Goal: Navigation & Orientation: Find specific page/section

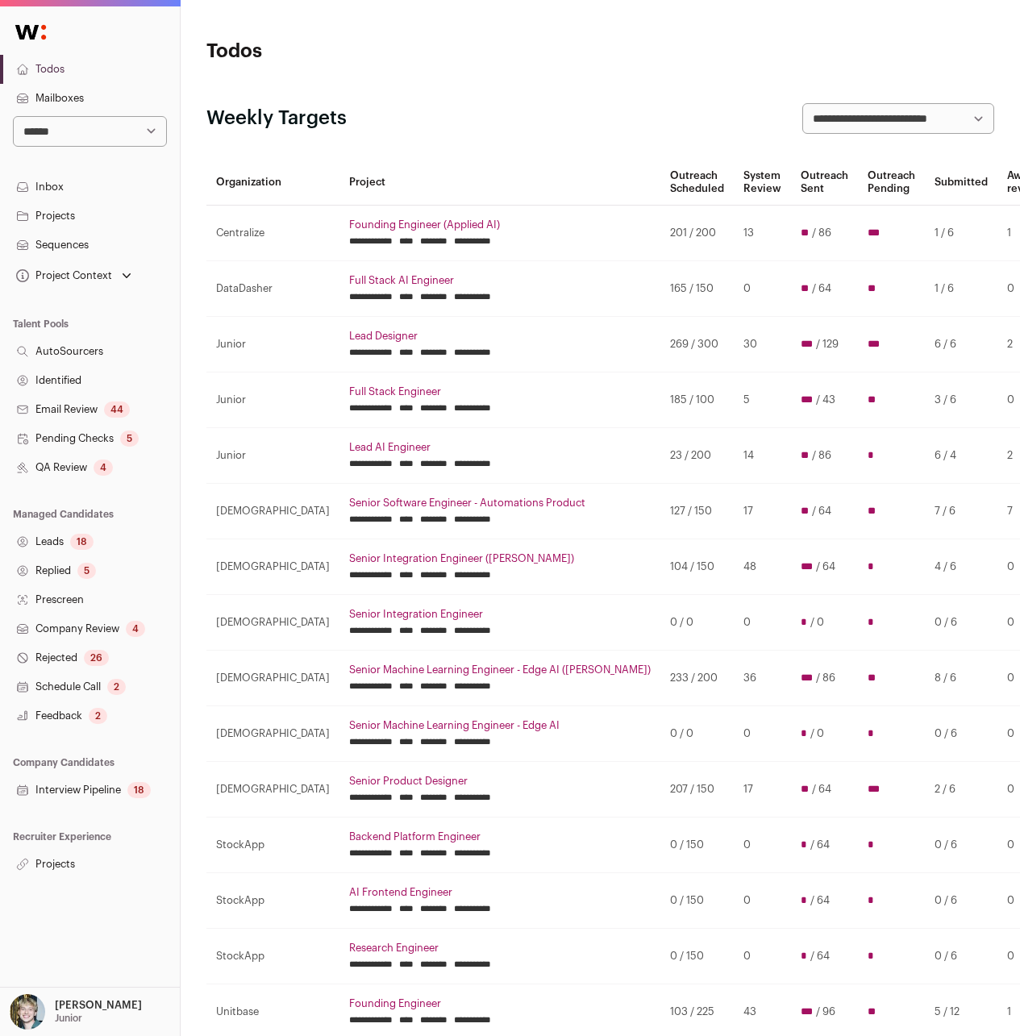
click at [60, 863] on link "Projects" at bounding box center [90, 864] width 180 height 29
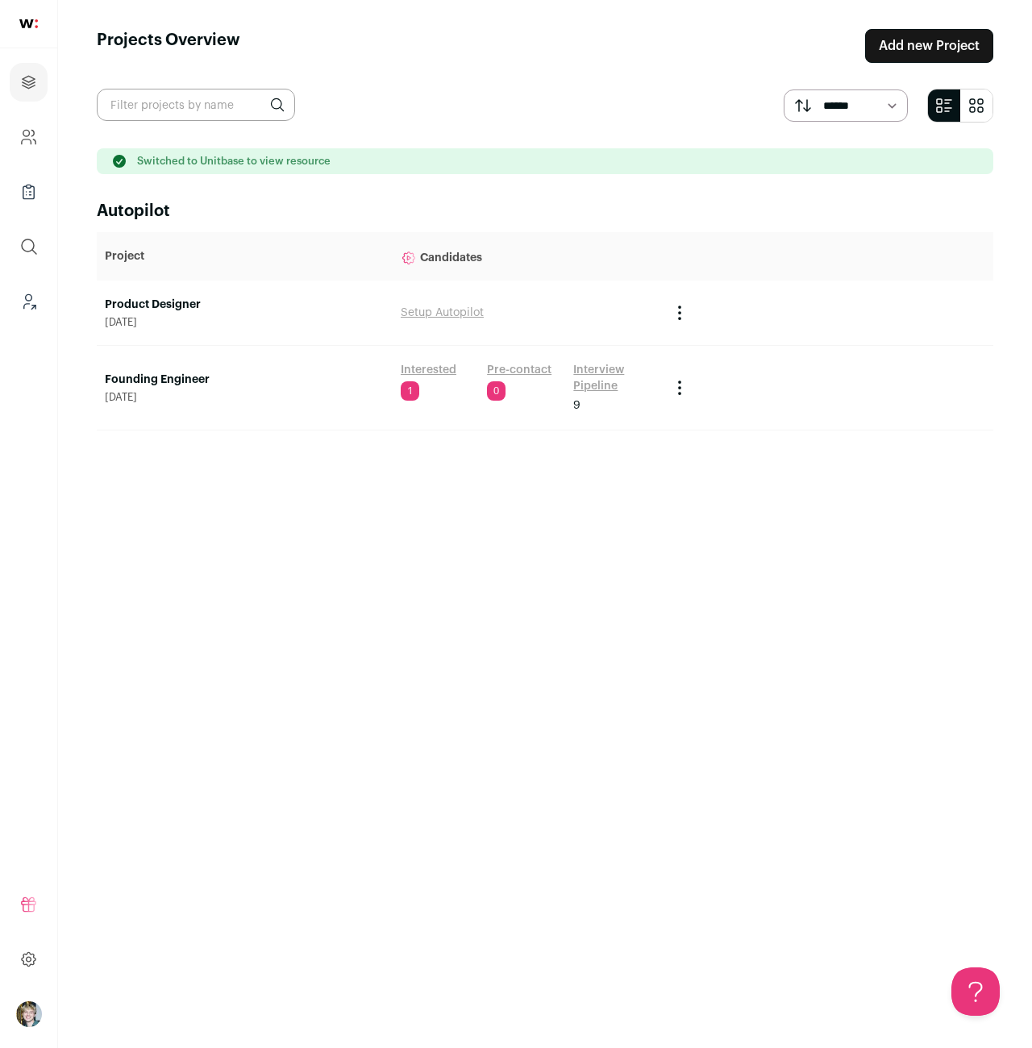
click at [167, 380] on link "Founding Engineer" at bounding box center [245, 380] width 280 height 16
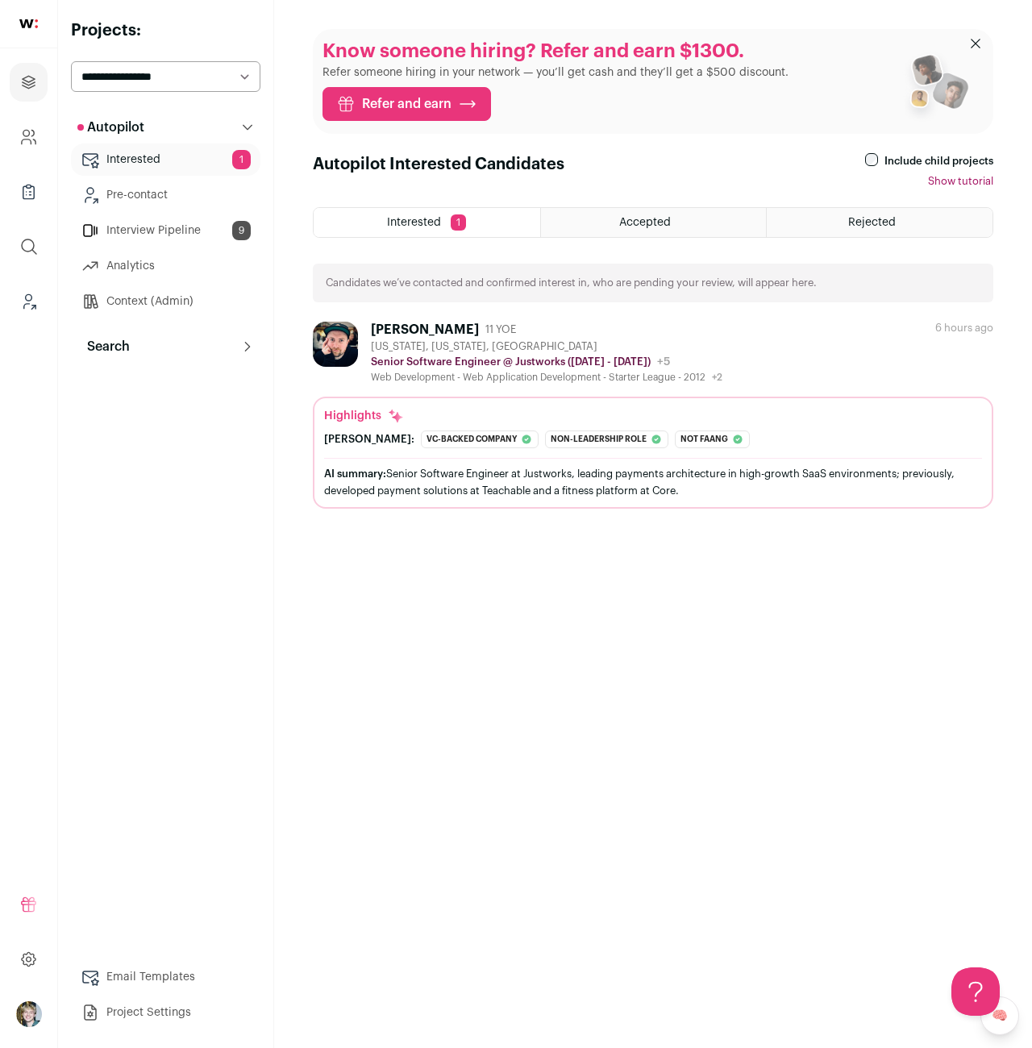
click at [156, 227] on link "Interview Pipeline 9" at bounding box center [165, 230] width 189 height 32
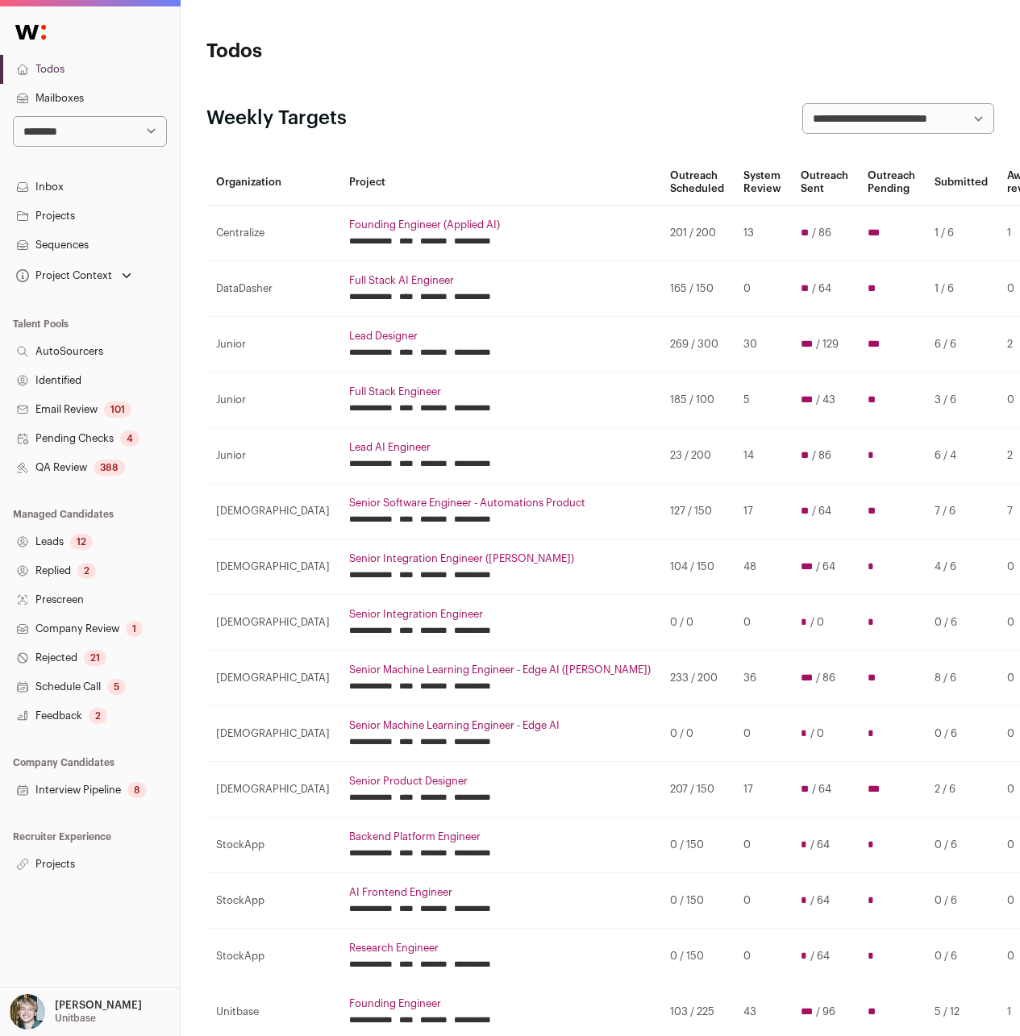
click at [67, 864] on link "Projects" at bounding box center [90, 864] width 180 height 29
